Goal: Information Seeking & Learning: Learn about a topic

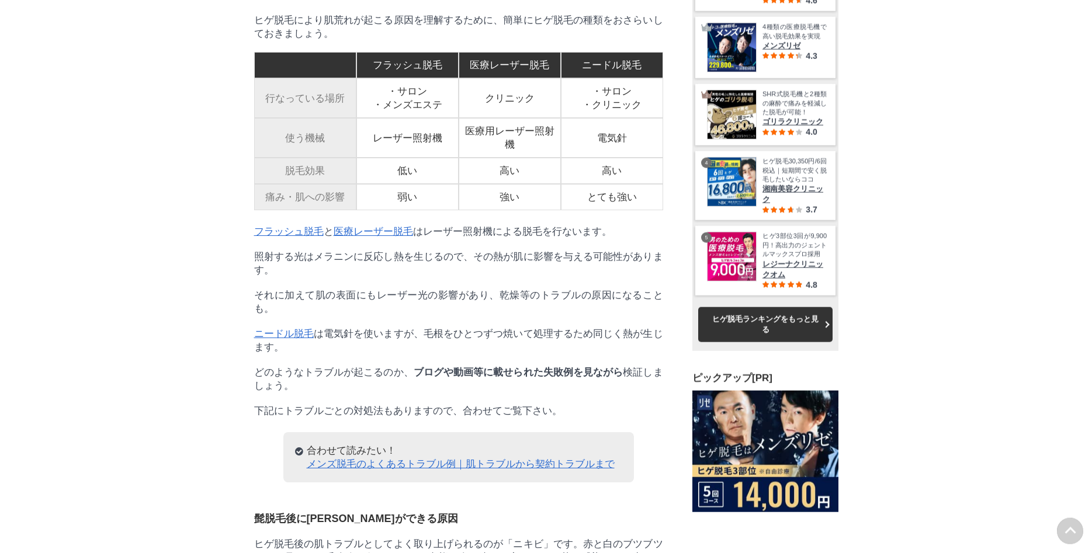
scroll to position [1963, 0]
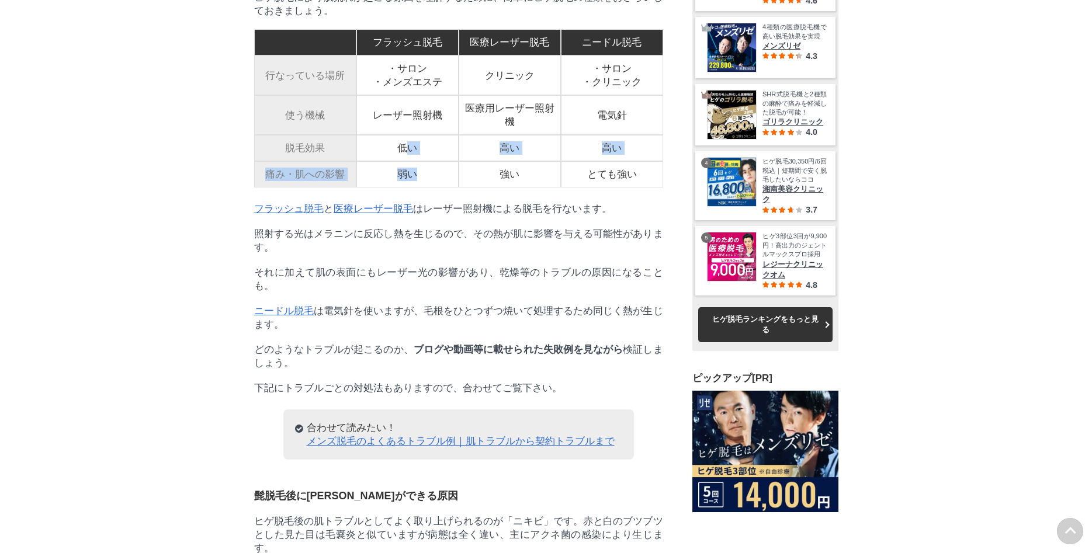
drag, startPoint x: 410, startPoint y: 279, endPoint x: 417, endPoint y: 312, distance: 34.0
click at [417, 188] on tbody "フラッシュ脱毛 医療レーザー脱毛 ニードル脱毛 行なっている場所 ・サロン ・メンズエステ クリニック ・サロン ・クリニック 使う機械 レーザー照射機 医療…" at bounding box center [458, 108] width 409 height 158
click at [417, 188] on td "弱い" at bounding box center [407, 174] width 102 height 26
drag, startPoint x: 416, startPoint y: 306, endPoint x: 393, endPoint y: 282, distance: 33.5
click at [393, 188] on tbody "フラッシュ脱毛 医療レーザー脱毛 ニードル脱毛 行なっている場所 ・サロン ・メンズエステ クリニック ・サロン ・クリニック 使う機械 レーザー照射機 医療…" at bounding box center [458, 108] width 409 height 158
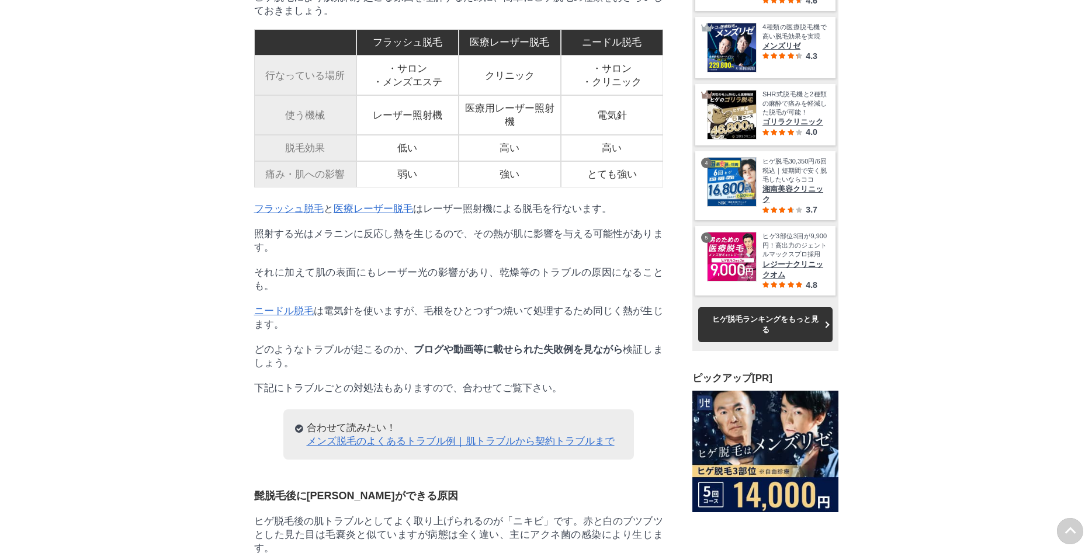
click at [393, 161] on td "低い" at bounding box center [407, 148] width 102 height 26
drag, startPoint x: 393, startPoint y: 280, endPoint x: 408, endPoint y: 321, distance: 43.6
click at [408, 188] on tbody "フラッシュ脱毛 医療レーザー脱毛 ニードル脱毛 行なっている場所 ・サロン ・メンズエステ クリニック ・サロン ・クリニック 使う機械 レーザー照射機 医療…" at bounding box center [458, 108] width 409 height 158
click at [408, 188] on td "弱い" at bounding box center [407, 174] width 102 height 26
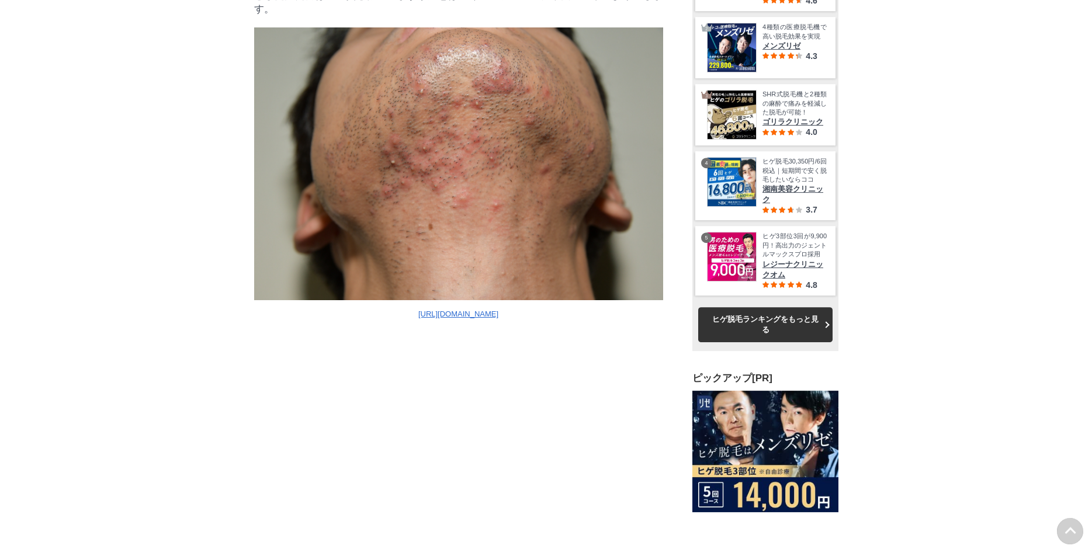
scroll to position [2524, 0]
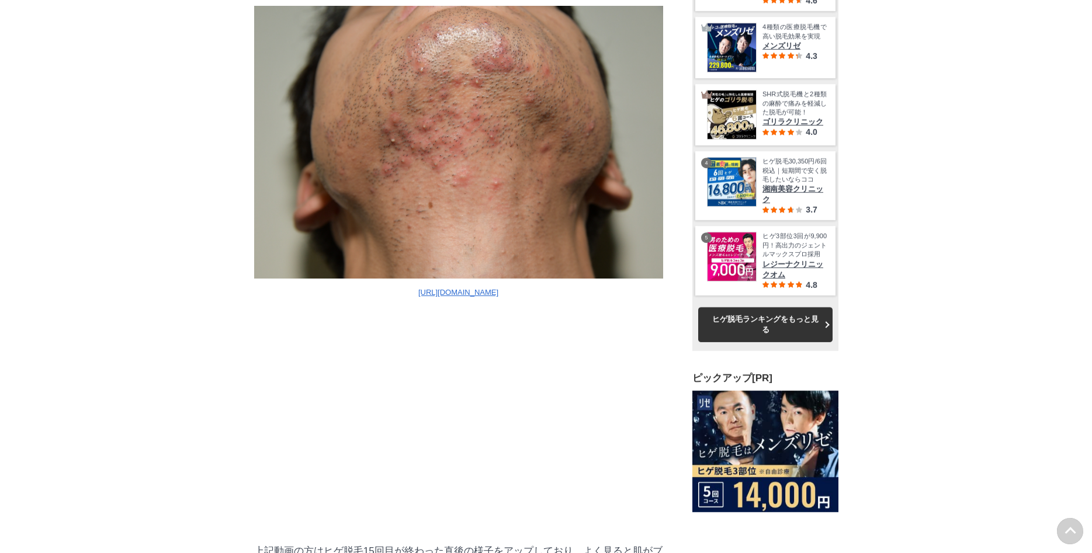
drag, startPoint x: 245, startPoint y: 134, endPoint x: 294, endPoint y: 176, distance: 65.5
drag, startPoint x: 300, startPoint y: 179, endPoint x: 238, endPoint y: 132, distance: 77.9
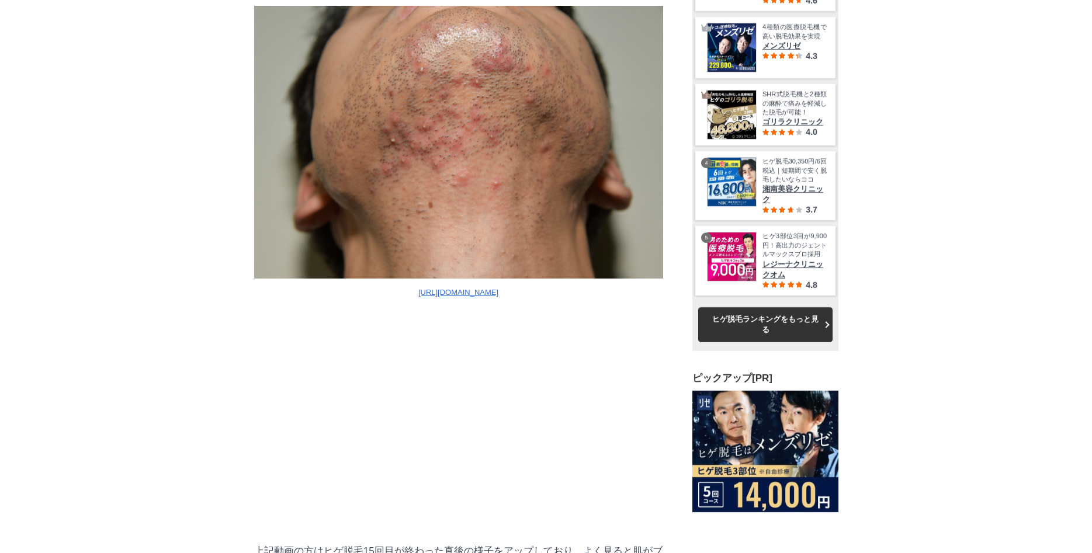
drag, startPoint x: 238, startPoint y: 132, endPoint x: 292, endPoint y: 174, distance: 67.9
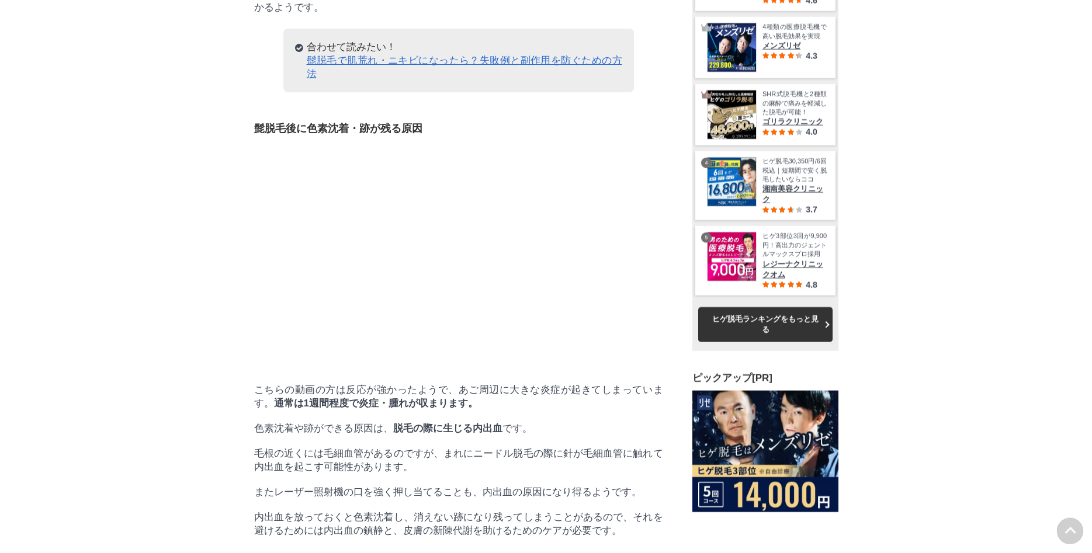
scroll to position [4207, 0]
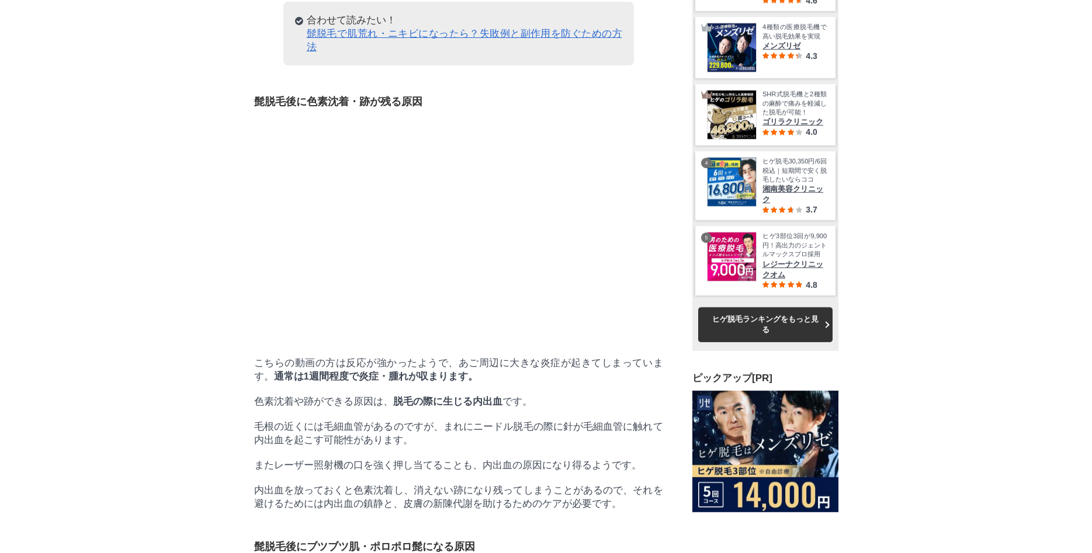
drag, startPoint x: 238, startPoint y: 219, endPoint x: 387, endPoint y: 235, distance: 150.0
drag, startPoint x: 447, startPoint y: 258, endPoint x: 419, endPoint y: 213, distance: 53.0
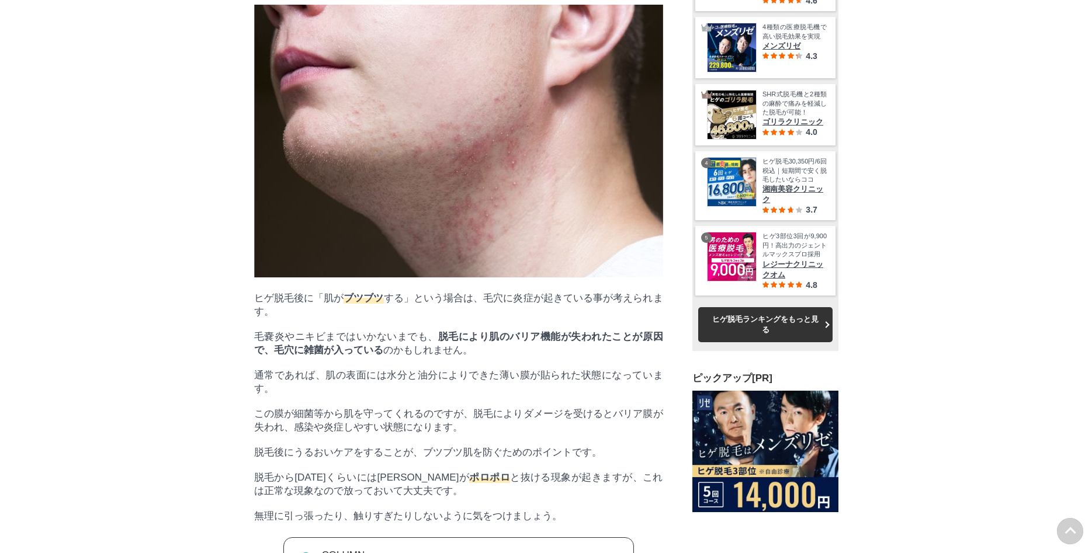
drag, startPoint x: 241, startPoint y: 165, endPoint x: 335, endPoint y: 185, distance: 96.7
drag, startPoint x: 331, startPoint y: 185, endPoint x: 255, endPoint y: 190, distance: 75.6
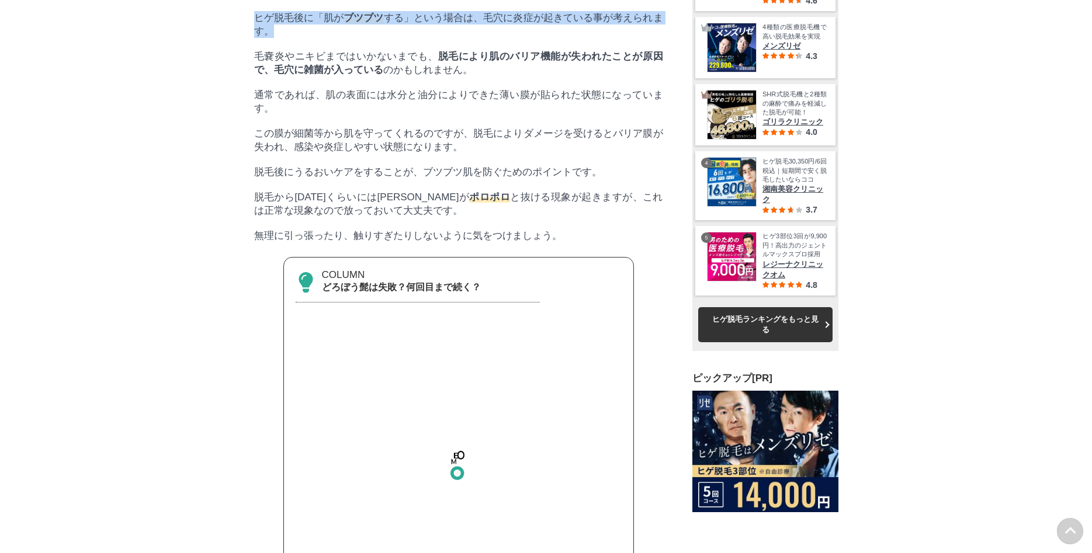
drag, startPoint x: 251, startPoint y: 363, endPoint x: 313, endPoint y: 379, distance: 63.9
click at [313, 38] on p "ヒゲ脱毛後に「肌が ブツブツ する」という場合は、毛穴に炎症が起きている事が考えられます。" at bounding box center [458, 24] width 409 height 27
drag, startPoint x: 249, startPoint y: 355, endPoint x: 325, endPoint y: 393, distance: 84.4
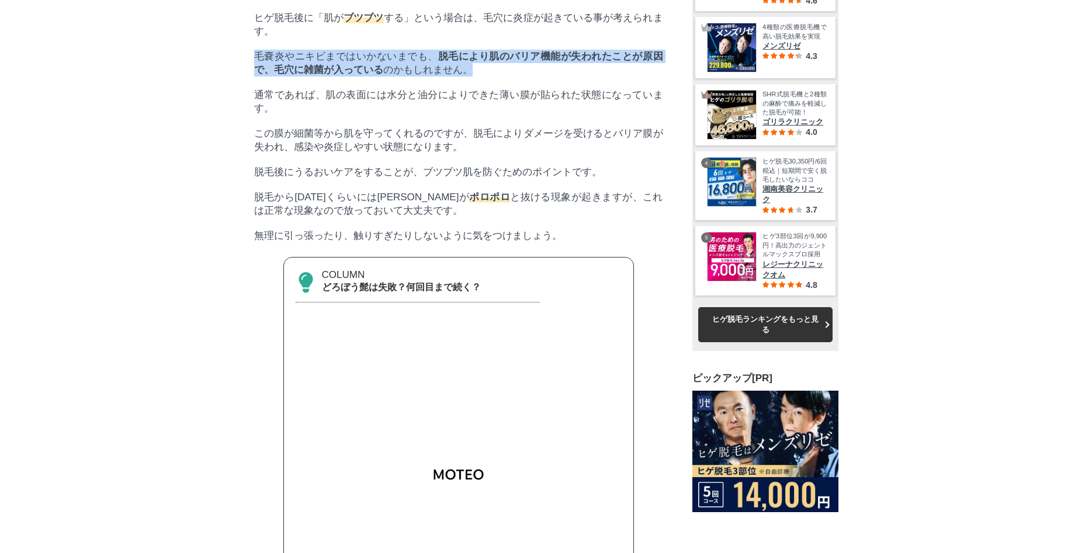
drag, startPoint x: 346, startPoint y: 382, endPoint x: 527, endPoint y: 431, distance: 187.8
drag, startPoint x: 527, startPoint y: 431, endPoint x: 479, endPoint y: 398, distance: 58.0
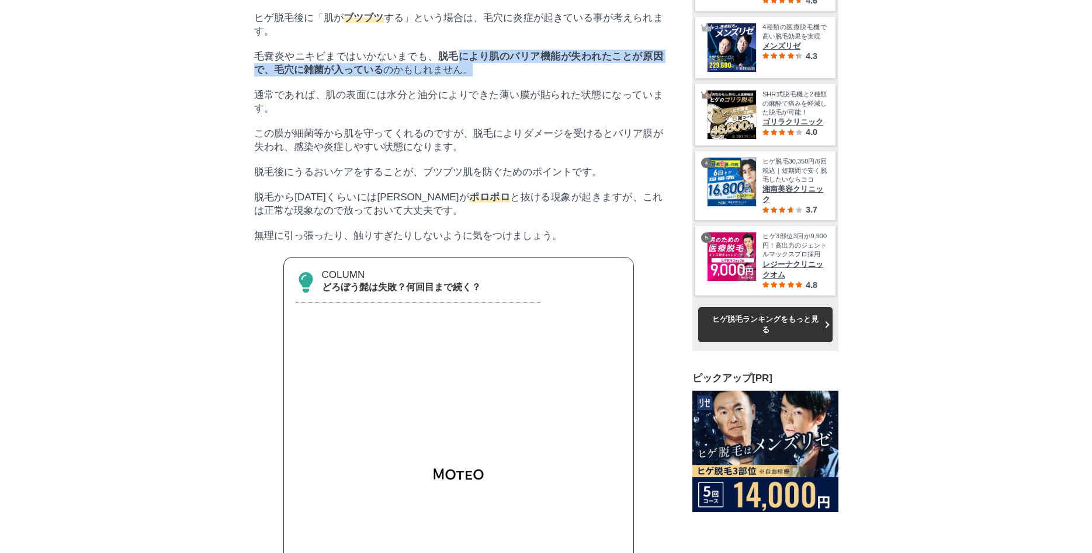
click at [479, 77] on p "毛嚢炎やニキビまではいかないまでも、 脱毛により肌のバリア機能が失われたことが原因で、毛穴に雑菌が入っている のかもしれません。" at bounding box center [458, 63] width 409 height 27
drag, startPoint x: 479, startPoint y: 388, endPoint x: 488, endPoint y: 420, distance: 33.1
click at [488, 77] on p "毛嚢炎やニキビまではいかないまでも、 脱毛により肌のバリア機能が失われたことが原因で、毛穴に雑菌が入っている のかもしれません。" at bounding box center [458, 63] width 409 height 27
drag, startPoint x: 481, startPoint y: 408, endPoint x: 476, endPoint y: 398, distance: 11.8
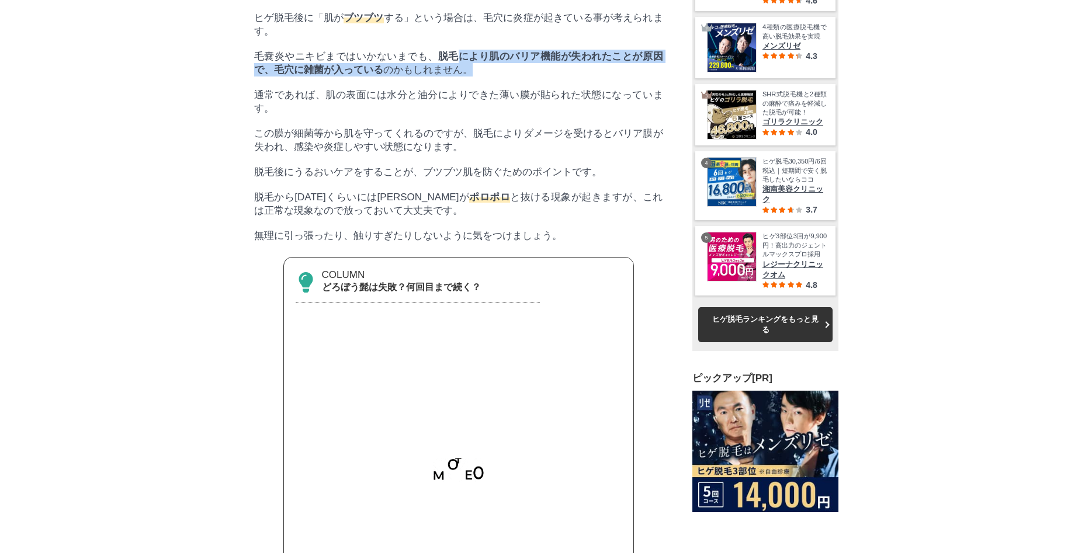
click at [476, 77] on p "毛嚢炎やニキビまではいかないまでも、 脱毛により肌のバリア機能が失われたことが原因で、毛穴に雑菌が入っている のかもしれません。" at bounding box center [458, 63] width 409 height 27
click at [483, 77] on p "毛嚢炎やニキビまではいかないまでも、 脱毛により肌のバリア機能が失われたことが原因で、毛穴に雑菌が入っている のかもしれません。" at bounding box center [458, 63] width 409 height 27
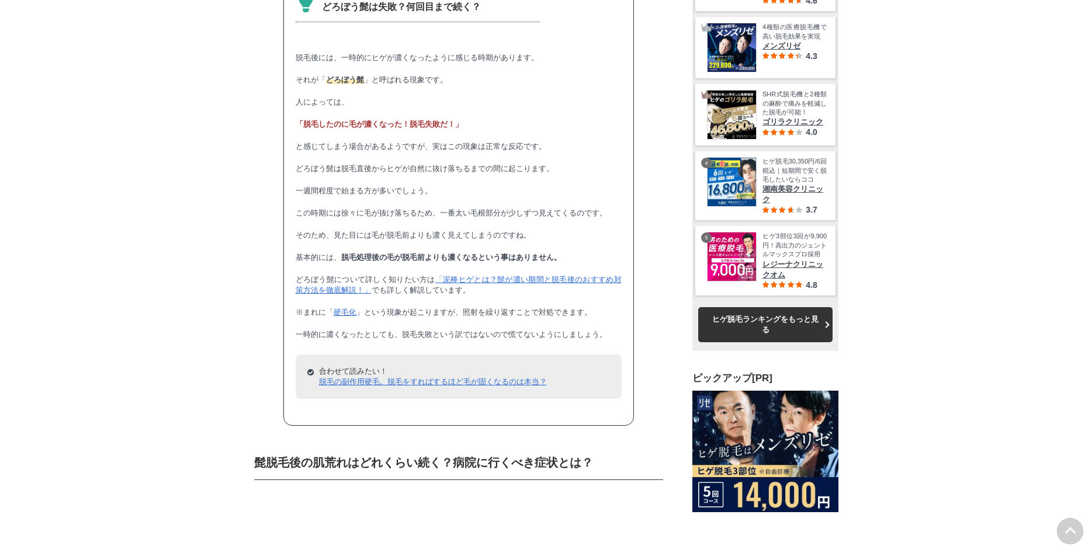
drag, startPoint x: 469, startPoint y: 218, endPoint x: 467, endPoint y: 258, distance: 40.4
drag, startPoint x: 457, startPoint y: 261, endPoint x: 445, endPoint y: 226, distance: 37.1
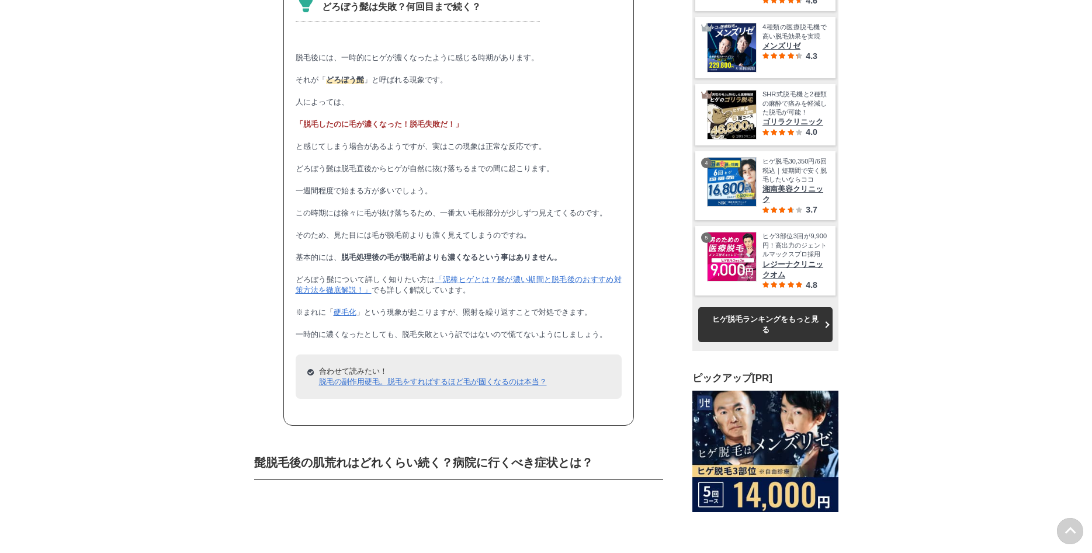
drag, startPoint x: 445, startPoint y: 226, endPoint x: 444, endPoint y: 217, distance: 8.2
drag, startPoint x: 444, startPoint y: 217, endPoint x: 441, endPoint y: 258, distance: 41.0
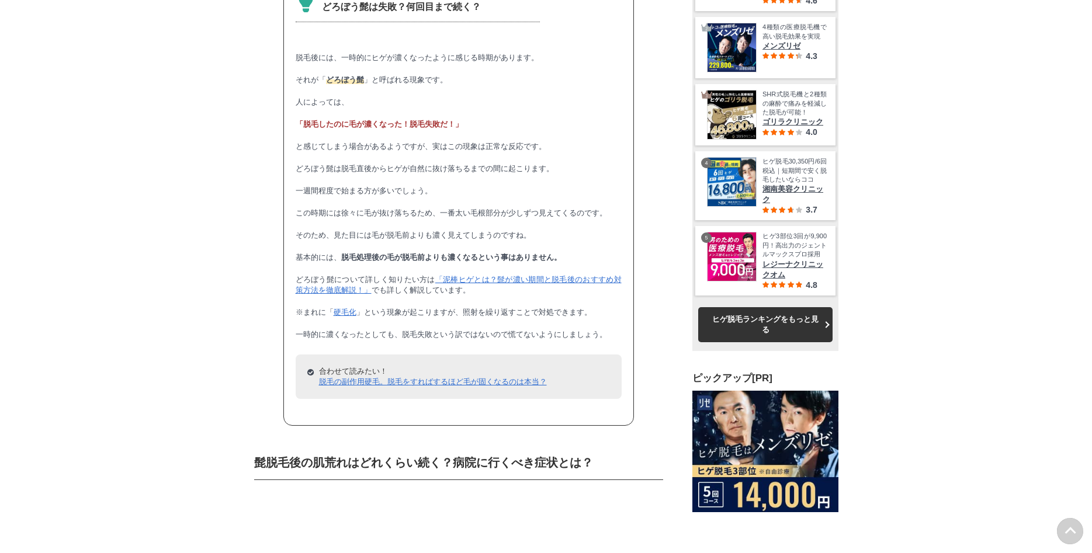
drag, startPoint x: 446, startPoint y: 261, endPoint x: 446, endPoint y: 286, distance: 24.5
drag, startPoint x: 448, startPoint y: 284, endPoint x: 449, endPoint y: 307, distance: 23.4
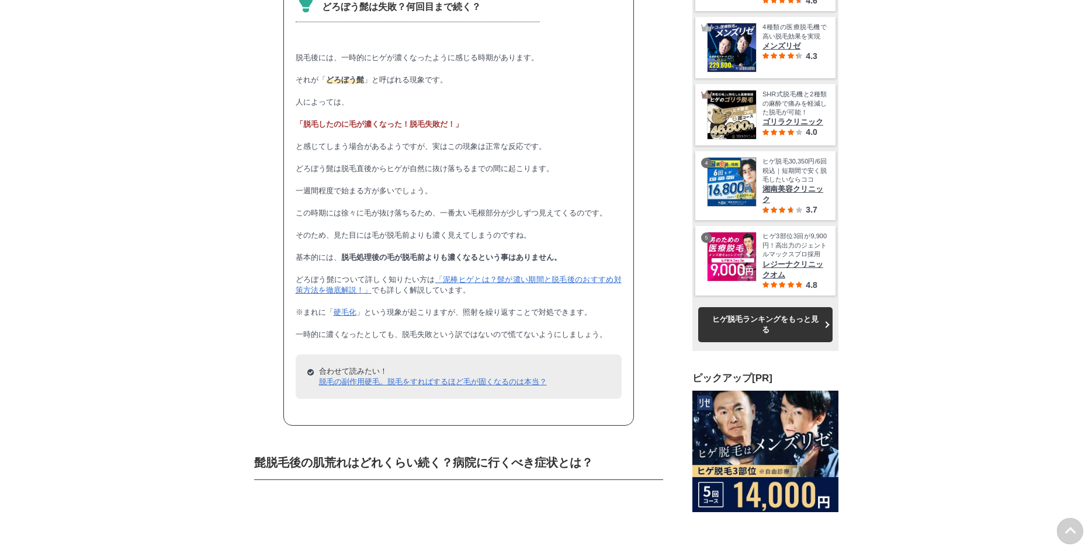
drag, startPoint x: 448, startPoint y: 286, endPoint x: 446, endPoint y: 310, distance: 24.0
drag, startPoint x: 443, startPoint y: 289, endPoint x: 441, endPoint y: 309, distance: 19.4
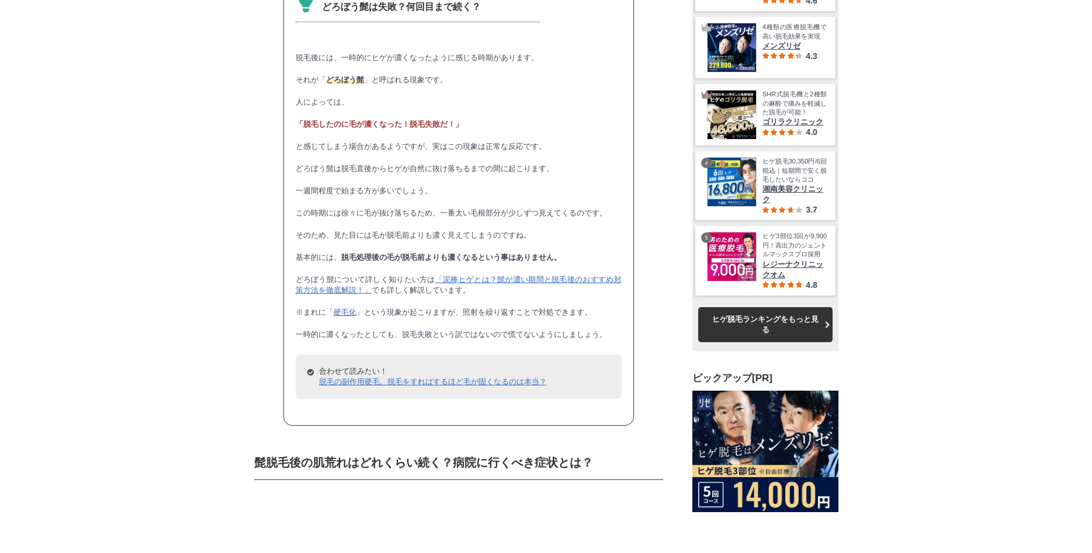
drag, startPoint x: 442, startPoint y: 292, endPoint x: 441, endPoint y: 313, distance: 21.1
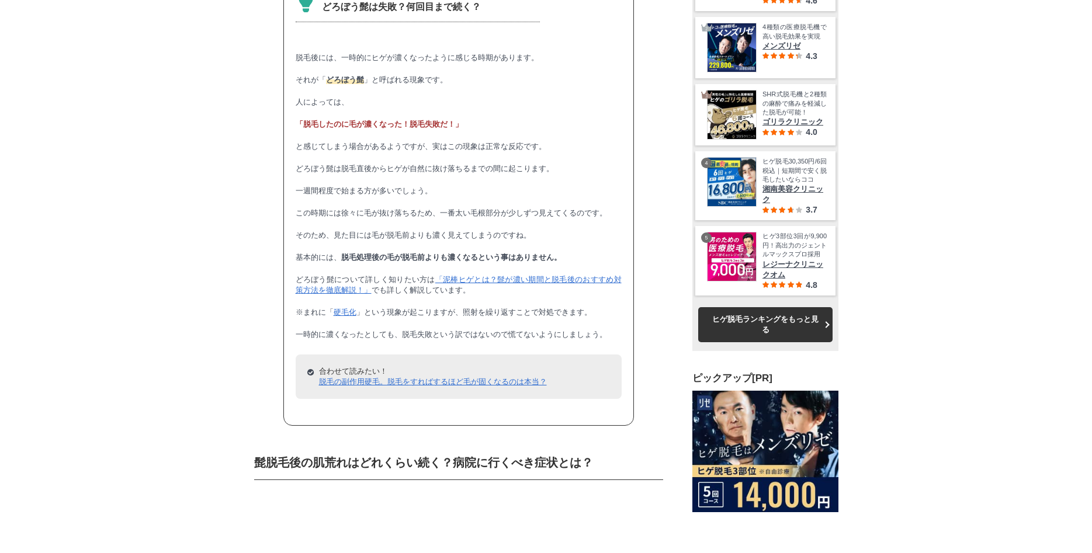
drag, startPoint x: 356, startPoint y: 290, endPoint x: 371, endPoint y: 310, distance: 24.7
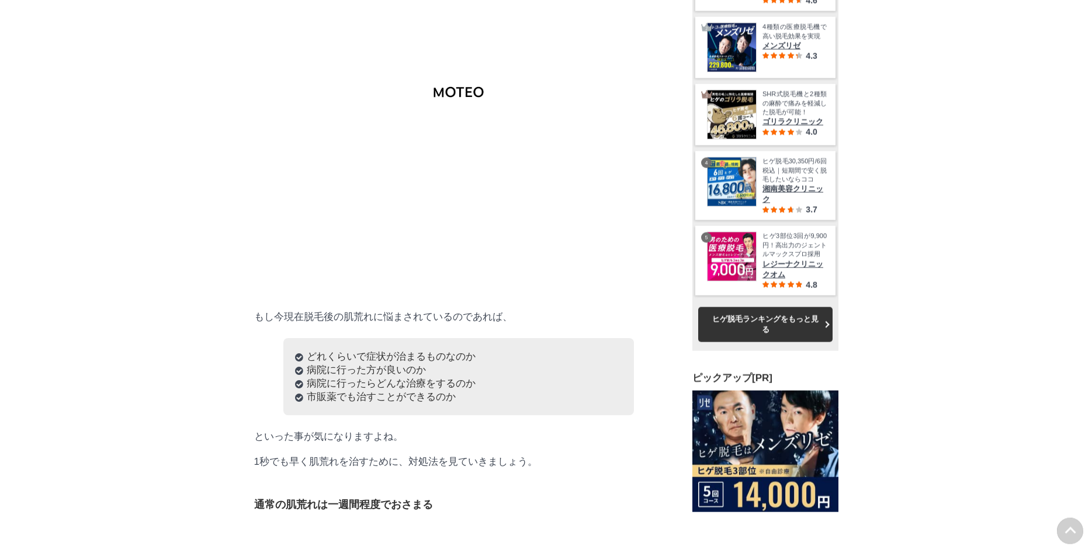
scroll to position [6170, 0]
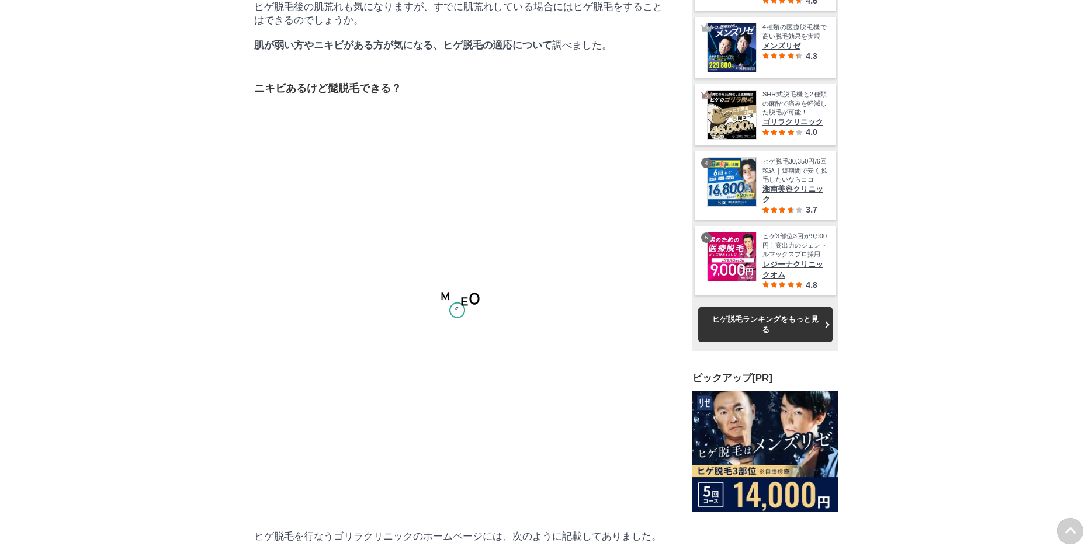
drag, startPoint x: 396, startPoint y: 227, endPoint x: 335, endPoint y: 173, distance: 81.5
drag, startPoint x: 339, startPoint y: 168, endPoint x: 390, endPoint y: 226, distance: 77.0
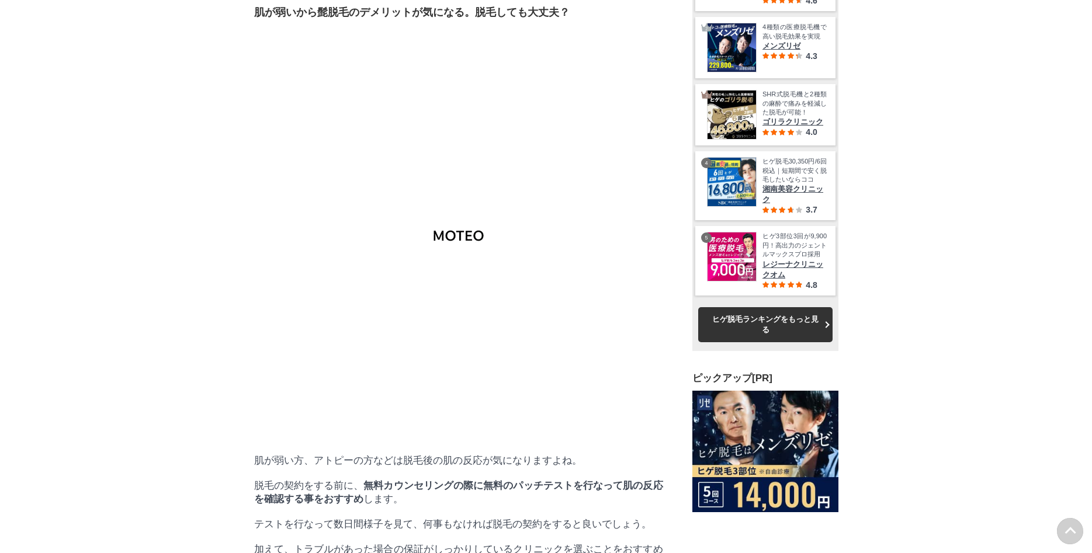
drag, startPoint x: 411, startPoint y: 337, endPoint x: 460, endPoint y: 401, distance: 81.3
drag, startPoint x: 460, startPoint y: 401, endPoint x: 474, endPoint y: 406, distance: 14.0
drag, startPoint x: 474, startPoint y: 406, endPoint x: 280, endPoint y: 332, distance: 206.7
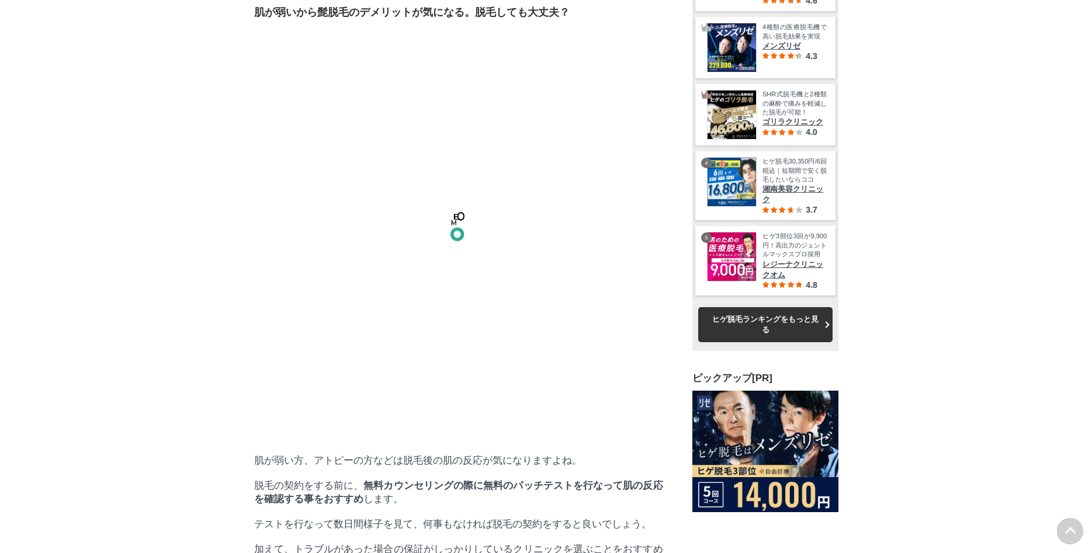
drag, startPoint x: 290, startPoint y: 333, endPoint x: 463, endPoint y: 393, distance: 182.9
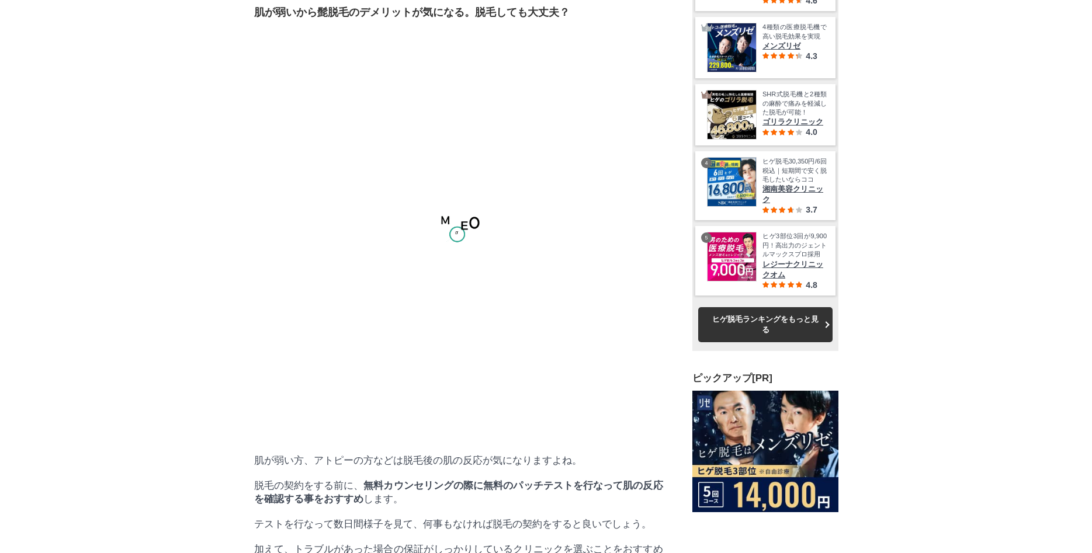
drag, startPoint x: 472, startPoint y: 398, endPoint x: 249, endPoint y: 351, distance: 227.7
drag, startPoint x: 251, startPoint y: 350, endPoint x: 440, endPoint y: 391, distance: 193.8
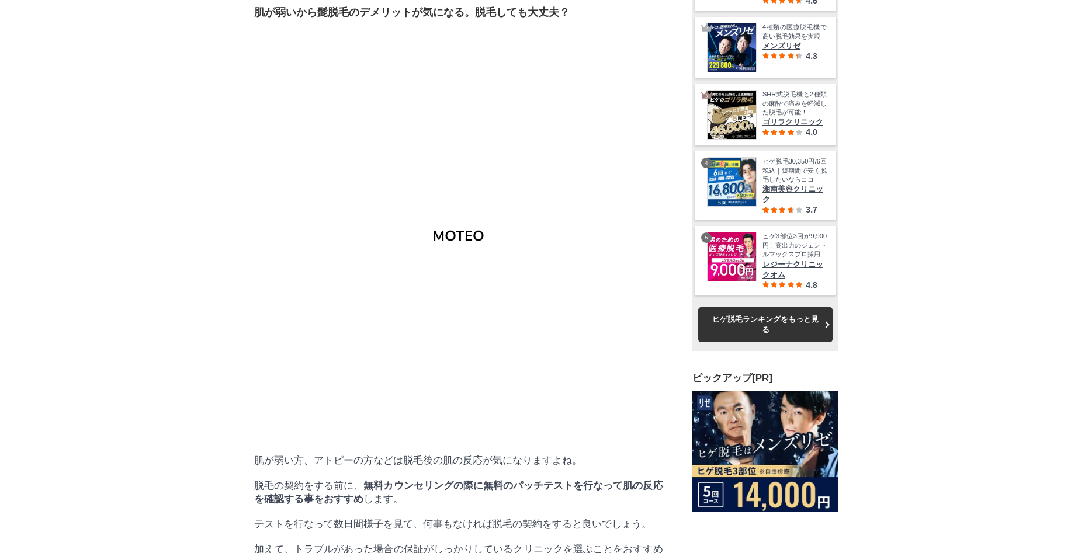
drag, startPoint x: 449, startPoint y: 395, endPoint x: 289, endPoint y: 341, distance: 169.1
drag, startPoint x: 285, startPoint y: 338, endPoint x: 476, endPoint y: 403, distance: 201.8
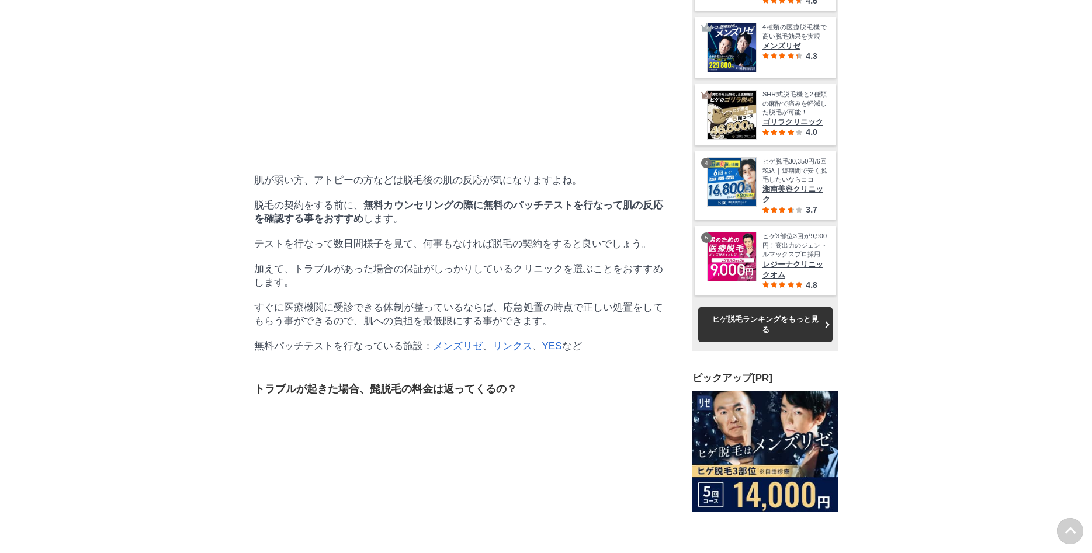
drag, startPoint x: 354, startPoint y: 202, endPoint x: 220, endPoint y: 183, distance: 134.6
drag, startPoint x: 220, startPoint y: 183, endPoint x: 382, endPoint y: 238, distance: 170.9
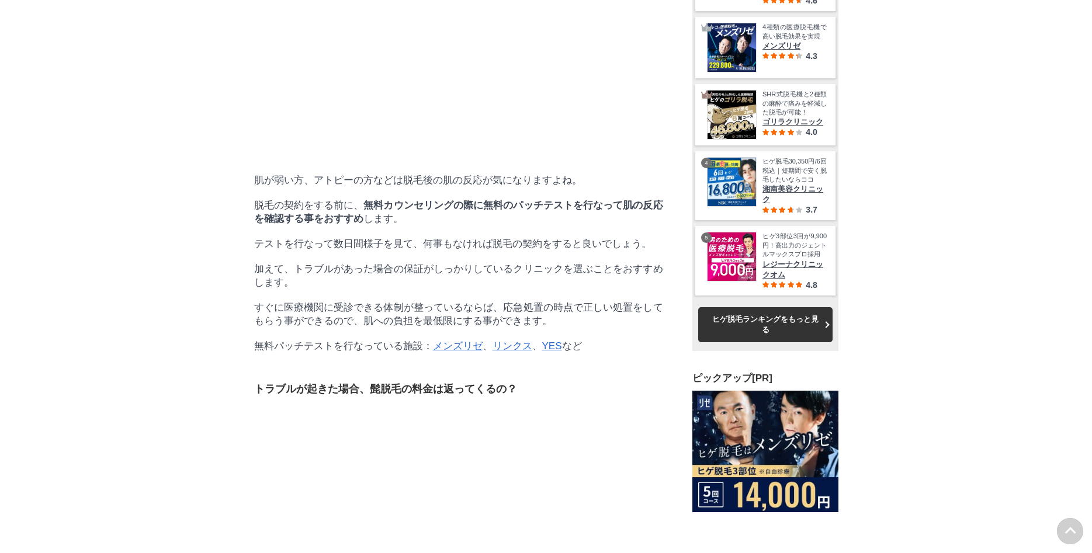
drag, startPoint x: 389, startPoint y: 261, endPoint x: 449, endPoint y: 315, distance: 80.7
drag, startPoint x: 449, startPoint y: 315, endPoint x: 584, endPoint y: 335, distance: 137.1
drag, startPoint x: 594, startPoint y: 335, endPoint x: 293, endPoint y: 228, distance: 320.1
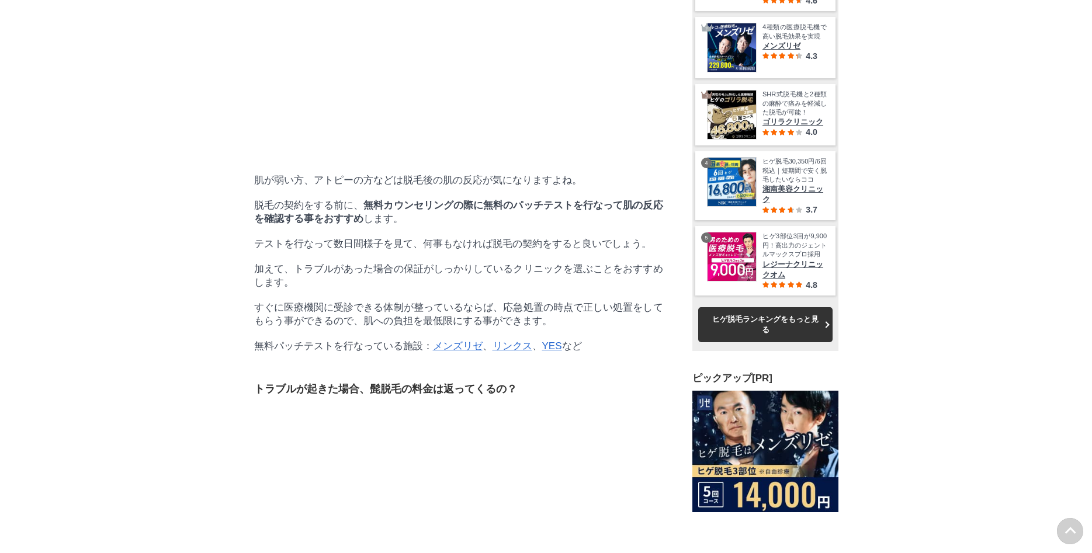
drag
